Goal: Task Accomplishment & Management: Manage account settings

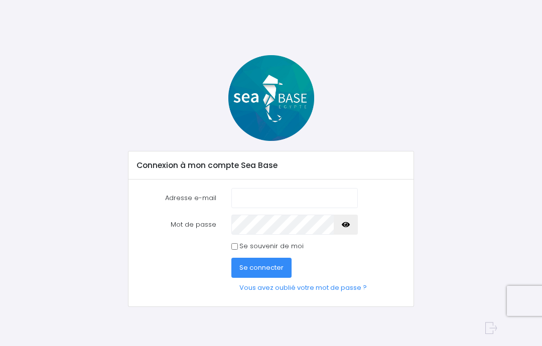
click at [291, 201] on input "Adresse e-mail" at bounding box center [294, 198] width 127 height 20
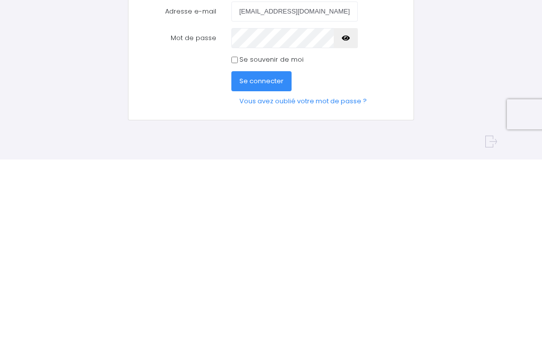
type input "[EMAIL_ADDRESS][DOMAIN_NAME]"
click at [326, 278] on link "Vous avez oublié votre mot de passe ?" at bounding box center [303, 288] width 144 height 20
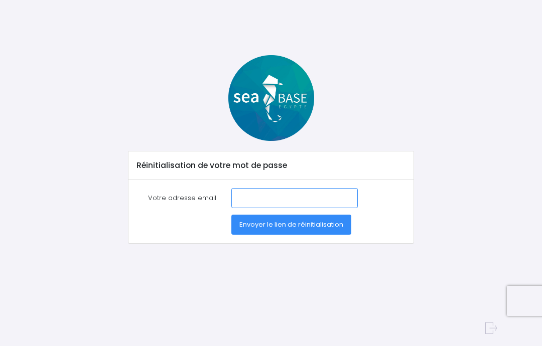
click at [258, 195] on input "Votre adresse email" at bounding box center [294, 198] width 127 height 20
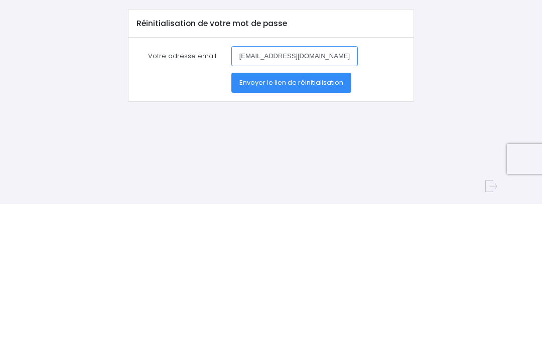
type input "chezcalou@gmail.com"
click at [323, 220] on span "Envoyer le lien de réinitialisation" at bounding box center [291, 225] width 104 height 10
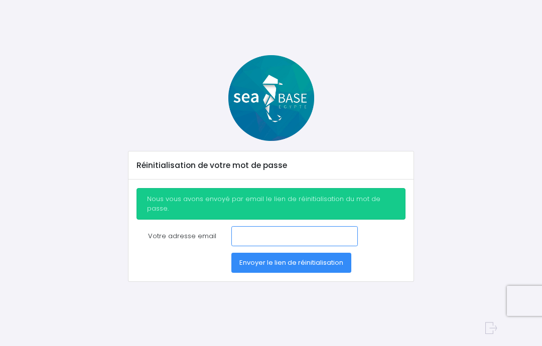
click at [248, 230] on input "Votre adresse email" at bounding box center [294, 236] width 127 height 20
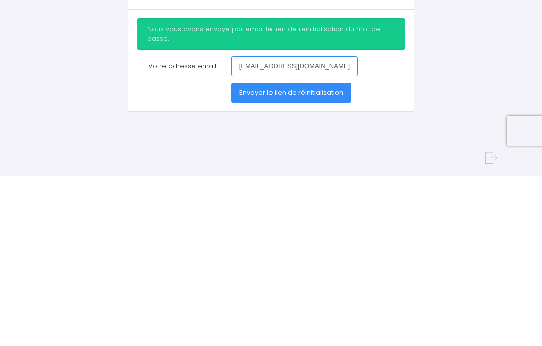
type input "[EMAIL_ADDRESS][DOMAIN_NAME]"
click at [325, 258] on span "Envoyer le lien de réinitialisation" at bounding box center [291, 263] width 104 height 10
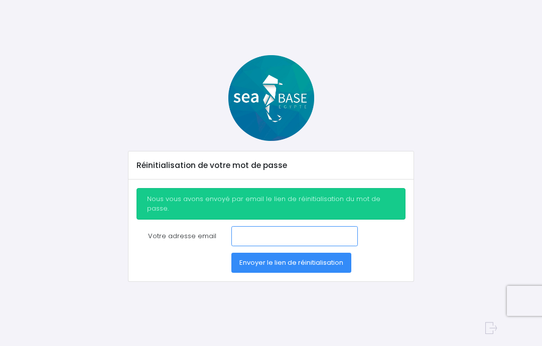
click at [264, 232] on input "Votre adresse email" at bounding box center [294, 236] width 127 height 20
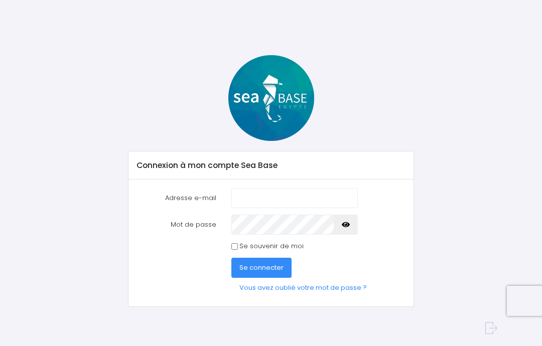
click at [290, 205] on input "Adresse e-mail" at bounding box center [294, 198] width 127 height 20
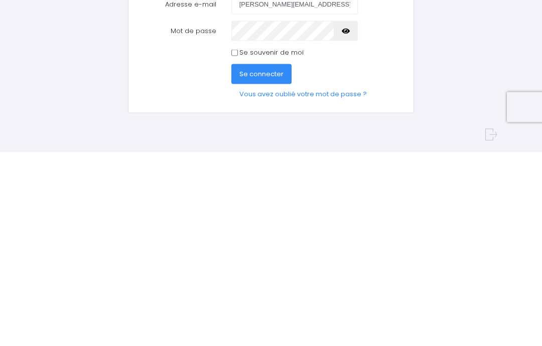
type input "pascale.bodinaud@gmail.com"
click at [333, 278] on link "Vous avez oublié votre mot de passe ?" at bounding box center [303, 288] width 144 height 20
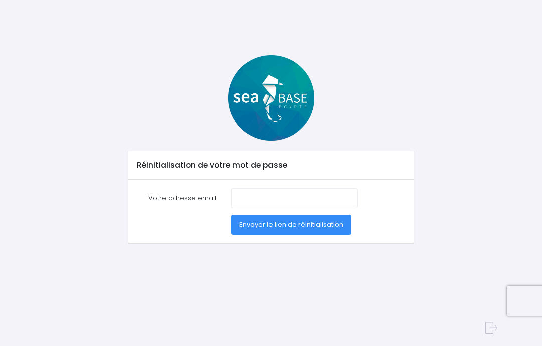
click at [308, 227] on span "Envoyer le lien de réinitialisation" at bounding box center [291, 225] width 104 height 10
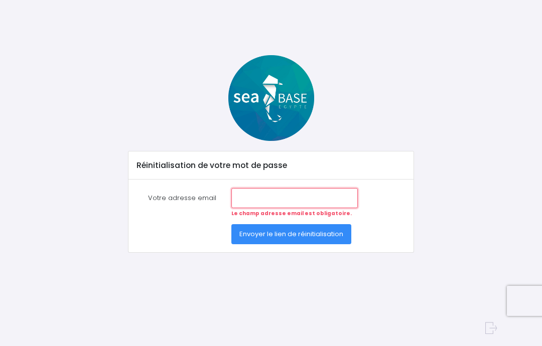
click at [310, 203] on input "Votre adresse email" at bounding box center [294, 198] width 127 height 20
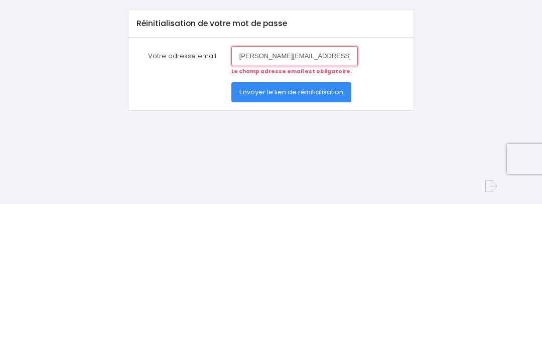
type input "pascale.bodinaud@gmail.com"
click at [319, 224] on button "Envoyer le lien de réinitialisation" at bounding box center [291, 234] width 120 height 20
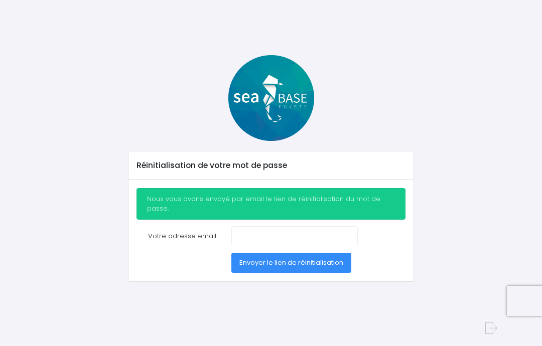
click at [115, 170] on div "Réinitialisation de votre mot de passe Nous vous avons envoyé par email le lien…" at bounding box center [271, 168] width 452 height 227
click at [442, 342] on div at bounding box center [271, 329] width 452 height 28
